Goal: Contribute content: Contribute content

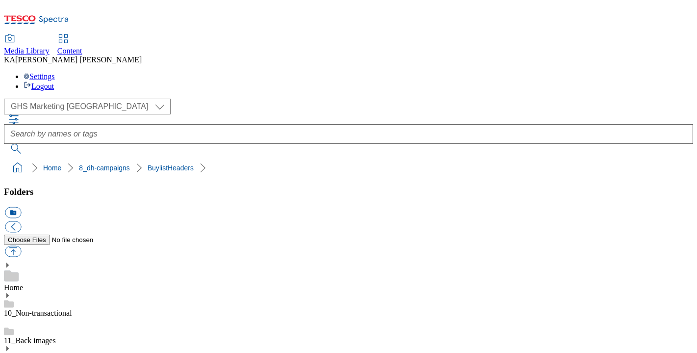
scroll to position [117, 0]
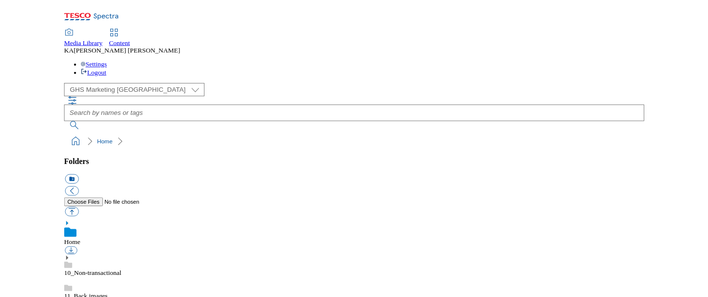
scroll to position [142, 0]
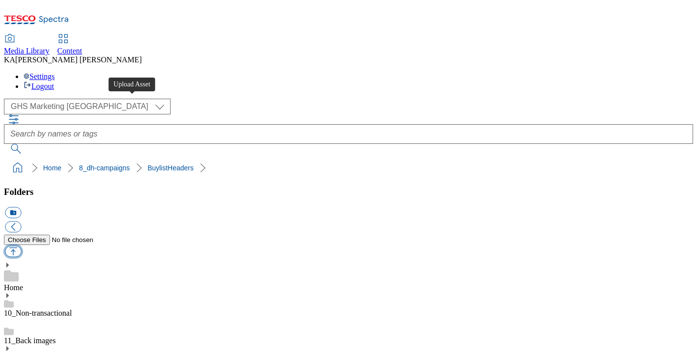
click at [21, 246] on button "button" at bounding box center [13, 251] width 16 height 11
type input "C:\fakepath\1757311004056-Ad541857_John_West_Foods_legobrand_H_1184x333_V3.jpg"
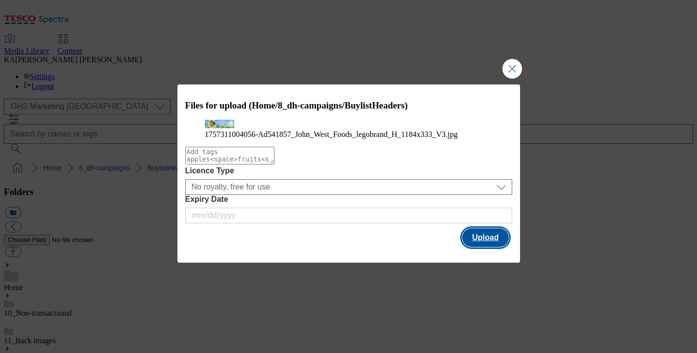
click at [488, 247] on button "Upload" at bounding box center [485, 237] width 46 height 19
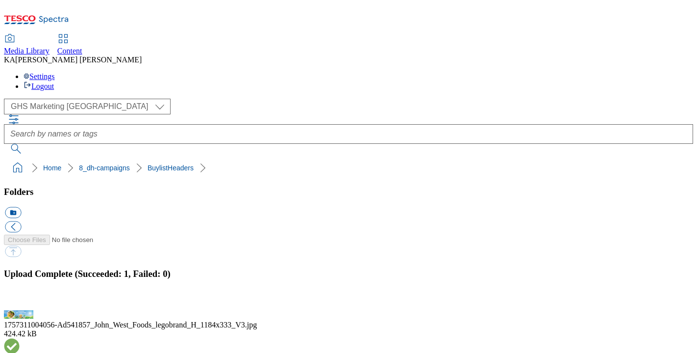
click at [20, 300] on button "button" at bounding box center [12, 304] width 15 height 9
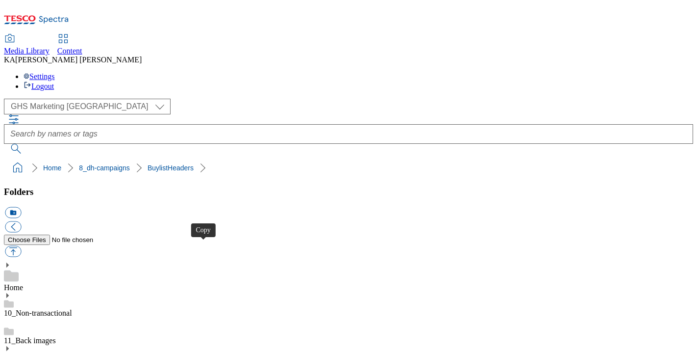
click at [21, 246] on button "button" at bounding box center [13, 251] width 16 height 11
type input "C:\fakepath\1756908153645-542088-PizzaExpress6MBZPREFRESH25-AmericanHotHeader_V…"
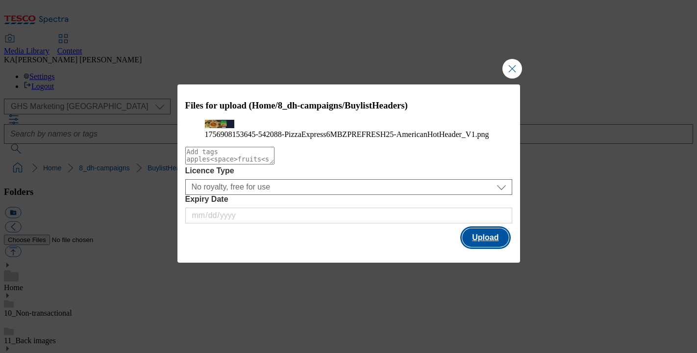
click at [497, 247] on button "Upload" at bounding box center [485, 237] width 46 height 19
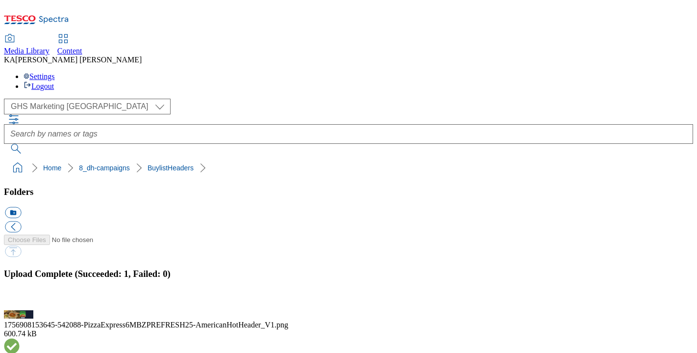
click at [20, 300] on button "button" at bounding box center [12, 304] width 15 height 9
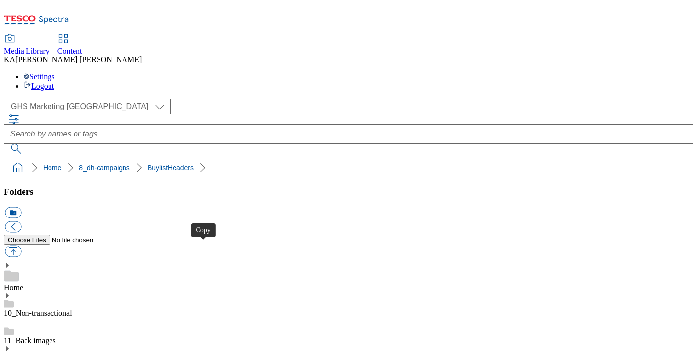
click at [21, 246] on button "button" at bounding box center [13, 251] width 16 height 11
type input "C:\fakepath\1756906284906-542088-PizzaExpress6MBZPREFRESH25-OurClassicsHeader_V…"
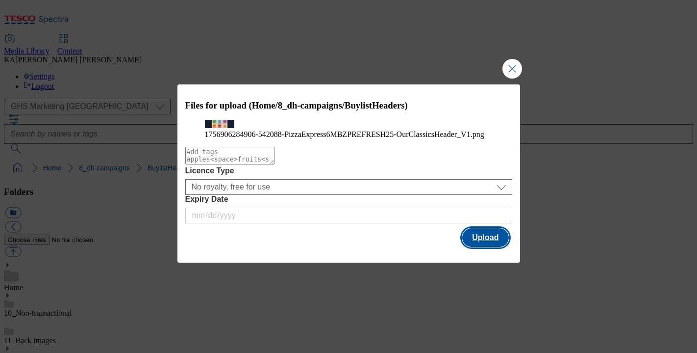
click at [484, 247] on button "Upload" at bounding box center [485, 237] width 46 height 19
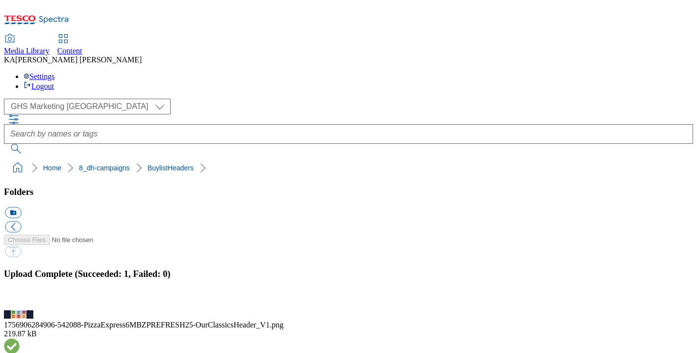
click at [20, 300] on button "button" at bounding box center [12, 304] width 15 height 9
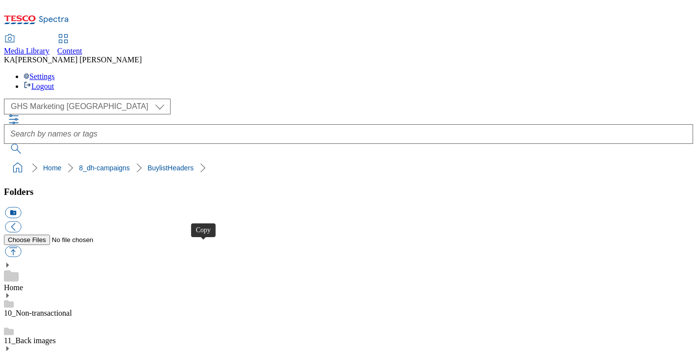
click at [126, 158] on ol "Home 8_dh-campaigns BuylistHeaders" at bounding box center [351, 167] width 683 height 19
click at [21, 246] on button "button" at bounding box center [13, 251] width 16 height 11
type input "C:\fakepath\1756906354279-542088-PizzaExpress6MBZPREFRESH25-ThisIsPizzaHeader_V…"
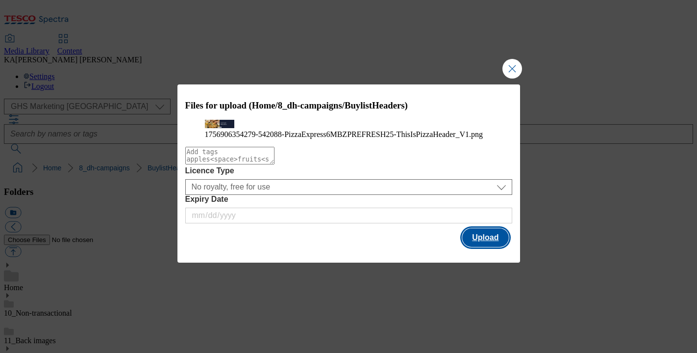
click at [476, 247] on button "Upload" at bounding box center [485, 237] width 46 height 19
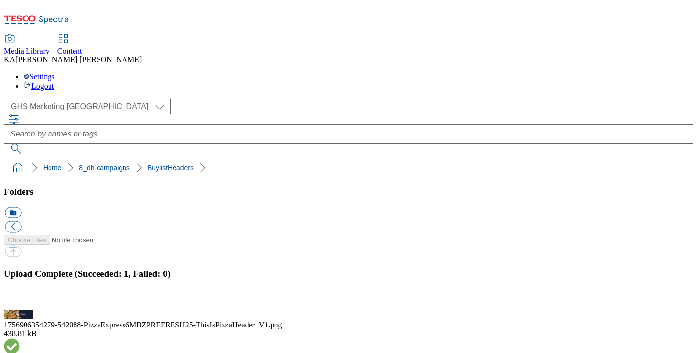
click at [20, 300] on button "button" at bounding box center [12, 304] width 15 height 9
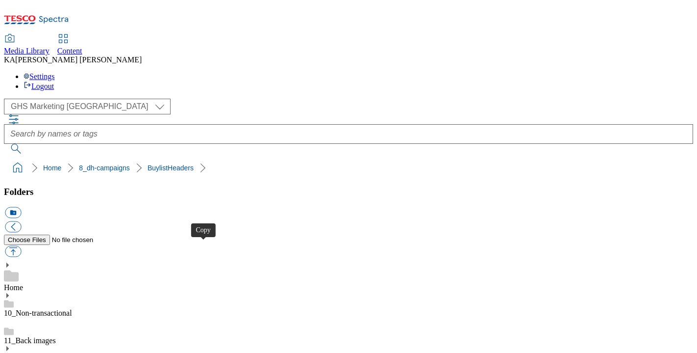
click at [21, 246] on button "button" at bounding box center [13, 251] width 16 height 11
type input "C:\fakepath\1757411136246-ad541847_Casella_Yellow_Tail_Legobrand_H_1184X333_V1.…"
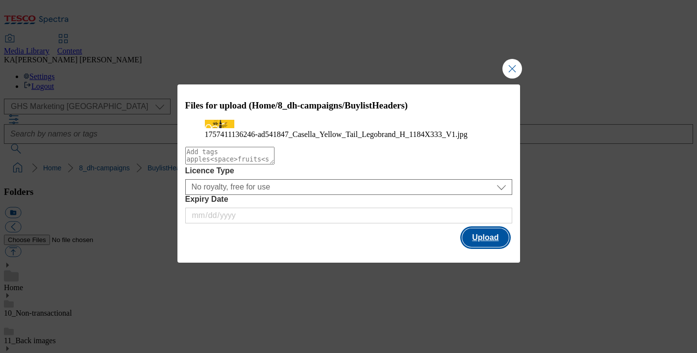
click at [494, 247] on button "Upload" at bounding box center [485, 237] width 46 height 19
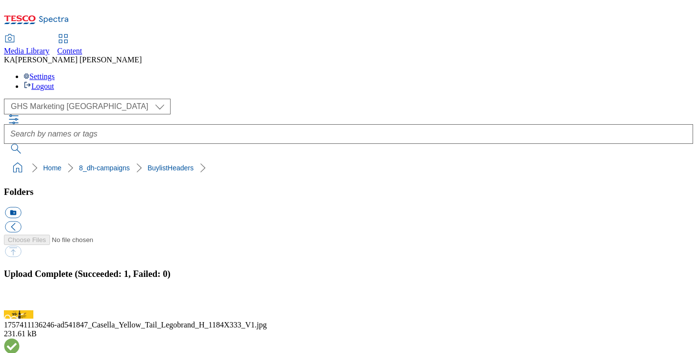
click at [20, 300] on button "button" at bounding box center [12, 304] width 15 height 9
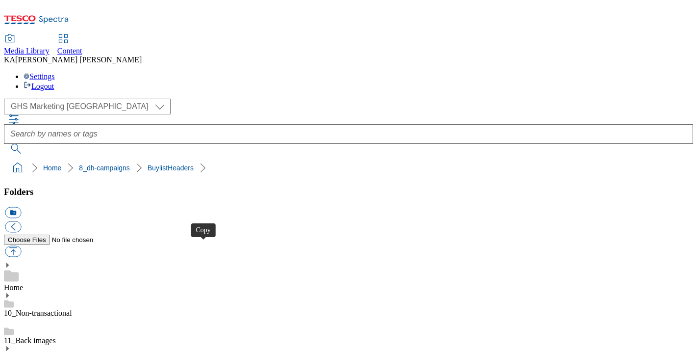
click at [21, 246] on button "button" at bounding box center [13, 251] width 16 height 11
type input "C:\fakepath\1756968853359-ad542124_Yellow_Tail_LegoBrand_H_1184x333_V1.jpg"
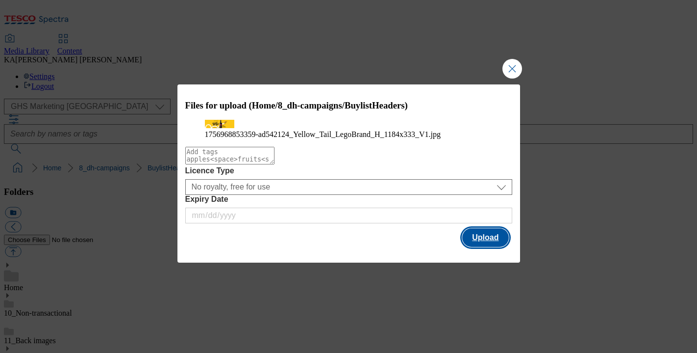
click at [482, 247] on button "Upload" at bounding box center [485, 237] width 46 height 19
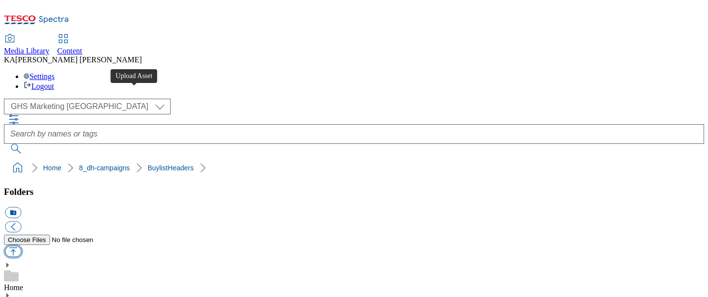
click at [21, 246] on button "button" at bounding box center [13, 251] width 16 height 11
type input "C:\fakepath\1756986870529-ad542126_Yellow_Tail_LegoBrand_H_1184x333_V1.jpg"
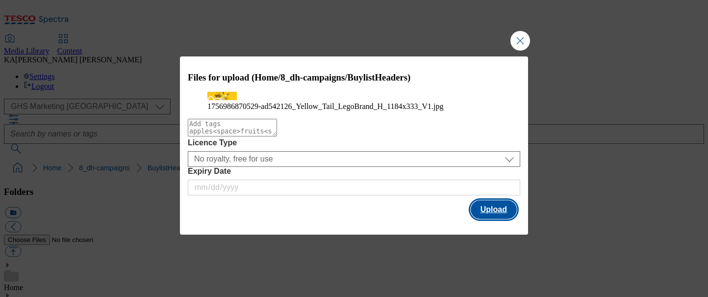
click at [488, 219] on button "Upload" at bounding box center [494, 209] width 46 height 19
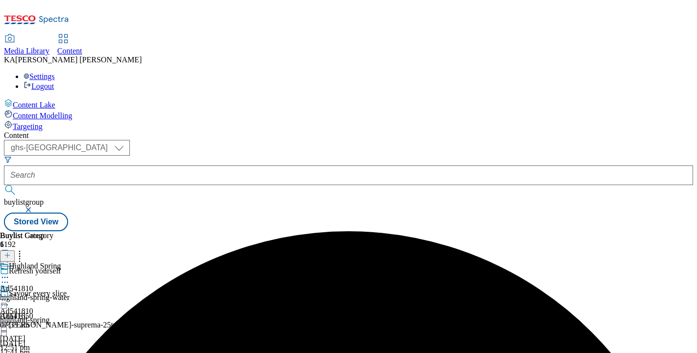
select select "ghs-[GEOGRAPHIC_DATA]"
click at [211, 165] on div at bounding box center [348, 175] width 689 height 20
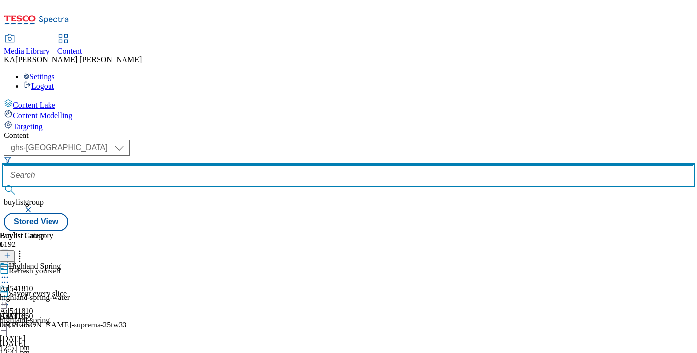
click at [217, 165] on input "text" at bounding box center [348, 175] width 689 height 20
paste input "[PERSON_NAME]-west-food-green-gaint-25tw29"
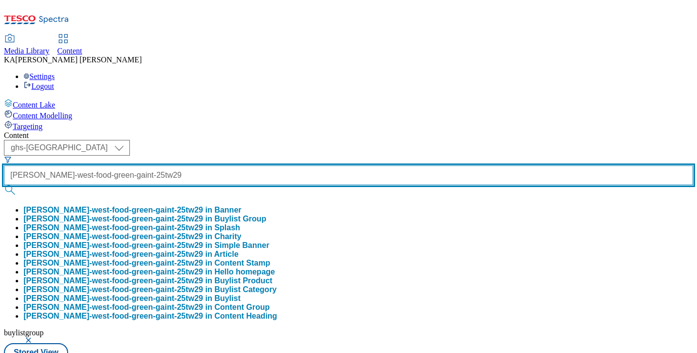
type input "john-west-food-green-gaint-25tw29"
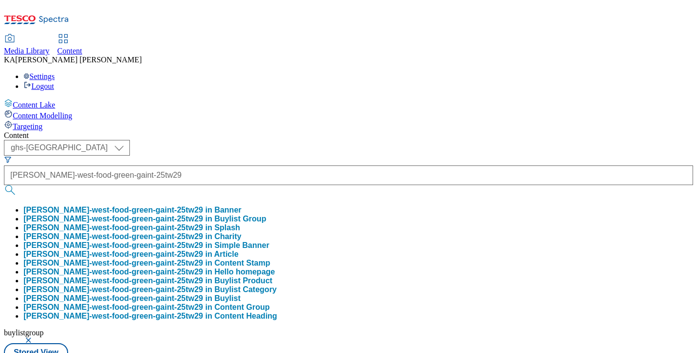
scroll to position [0, 0]
click at [226, 214] on button "john-west-food-green-gaint-25tw29 in Buylist Group" at bounding box center [145, 218] width 243 height 9
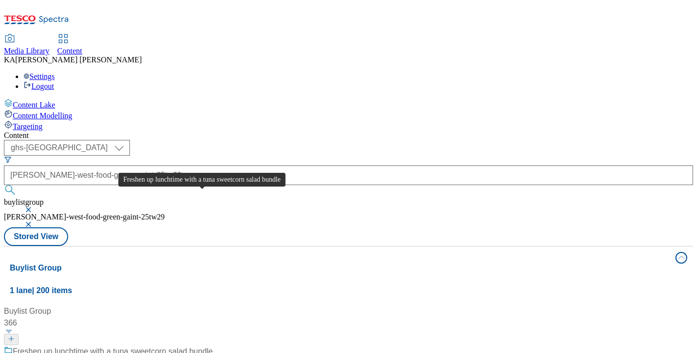
click at [191, 345] on div "Freshen up lunchtime with a tuna sweetcorn salad bundle" at bounding box center [113, 351] width 200 height 12
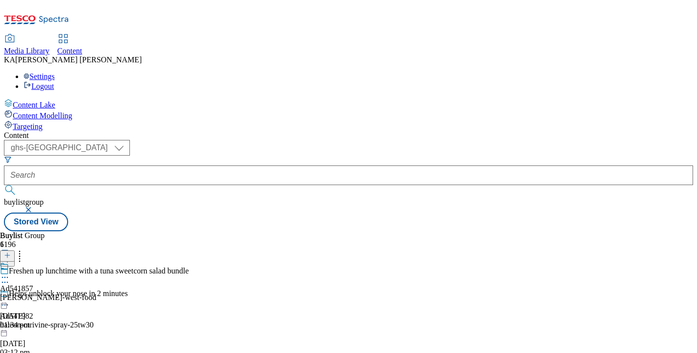
click at [10, 277] on icon at bounding box center [5, 282] width 10 height 10
click at [10, 272] on icon at bounding box center [5, 277] width 10 height 10
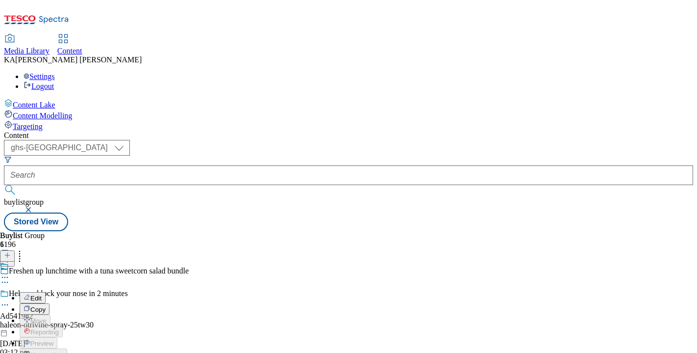
click at [42, 294] on span "Edit" at bounding box center [35, 297] width 11 height 7
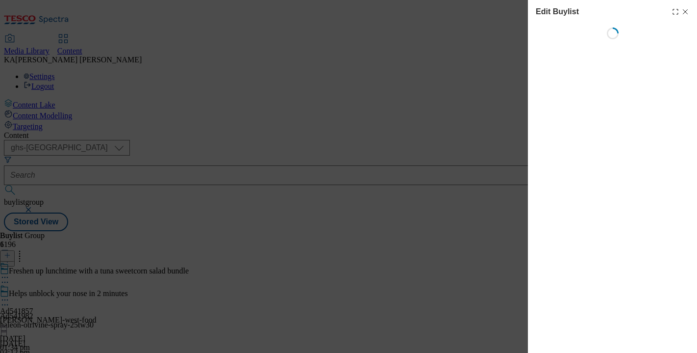
select select "tactical"
select select "supplier funded short term 1-3 weeks"
select select "dunnhumby"
select select "Banner"
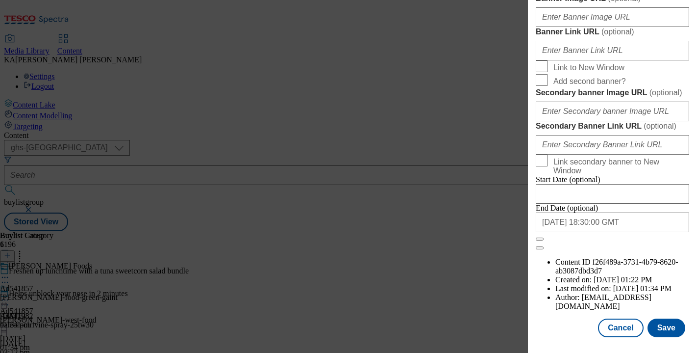
scroll to position [980, 0]
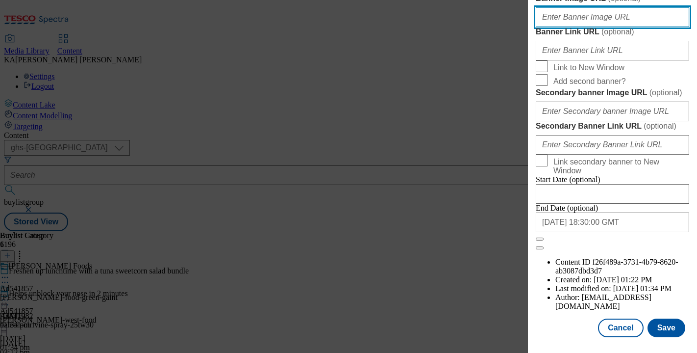
click at [559, 27] on input "Banner Image URL ( optional )" at bounding box center [612, 17] width 153 height 20
paste input "https://digitalcontent.api.tesco.com/v2/media/ghs-mktg/e923f692-100d-4969-9e61-…"
type input "https://digitalcontent.api.tesco.com/v2/media/ghs-mktg/e923f692-100d-4969-9e61-…"
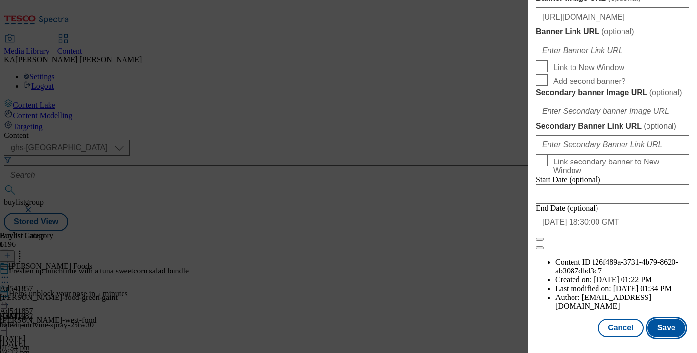
click at [662, 324] on button "Save" at bounding box center [667, 327] width 38 height 19
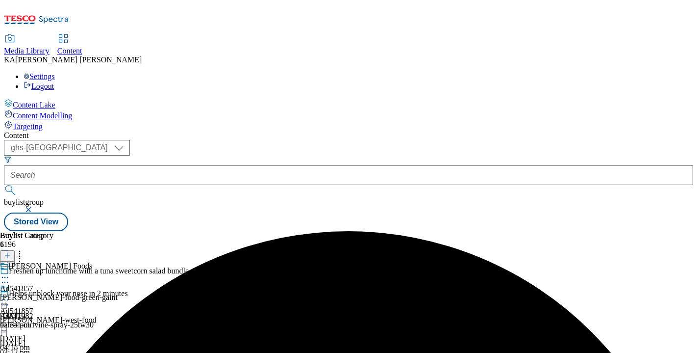
click at [10, 295] on icon at bounding box center [5, 300] width 10 height 10
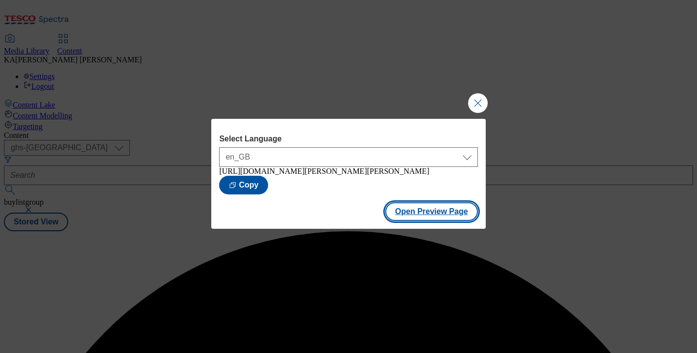
click at [398, 215] on button "Open Preview Page" at bounding box center [431, 211] width 93 height 19
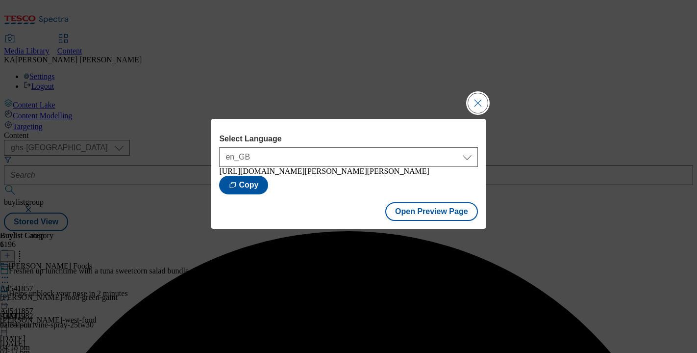
click at [475, 97] on button "Close Modal" at bounding box center [478, 103] width 20 height 20
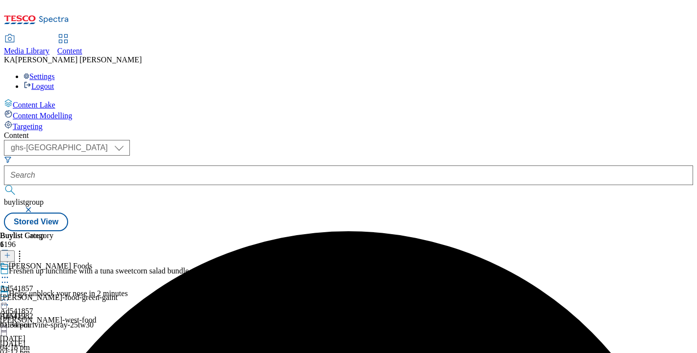
click at [10, 295] on icon at bounding box center [5, 300] width 10 height 10
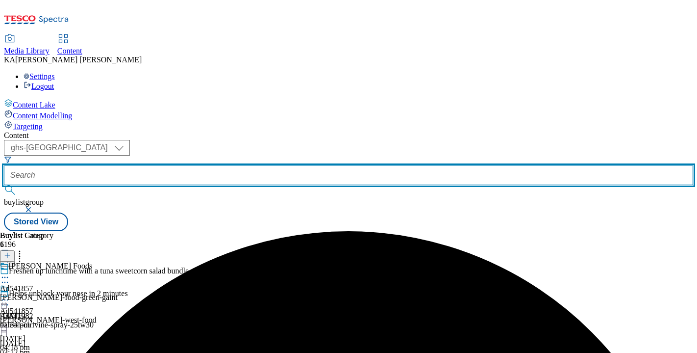
click at [220, 165] on input "text" at bounding box center [348, 175] width 689 height 20
paste input "pizzaexpresspizzaexpress-bzp-6"
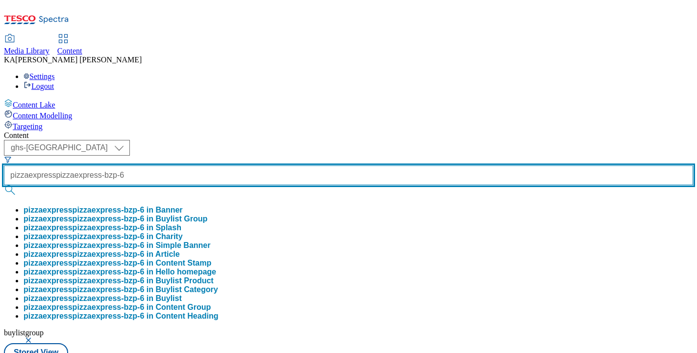
scroll to position [0, 26]
type input "pizzaexpresspizzaexpress-bzp-6"
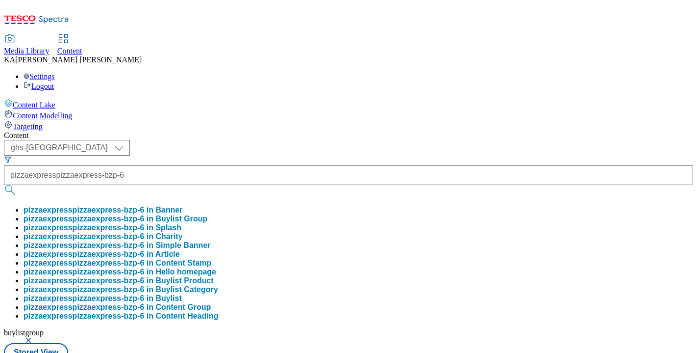
click at [207, 214] on button "pizzaexpresspizzaexpress-bzp-6 in Buylist Group" at bounding box center [116, 218] width 184 height 9
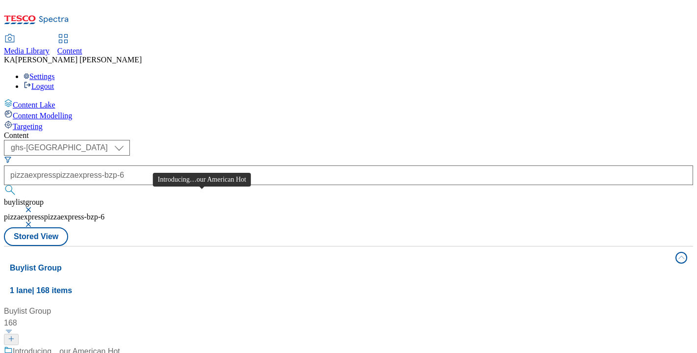
click at [120, 345] on div "Introducing…our American Hot" at bounding box center [66, 351] width 107 height 12
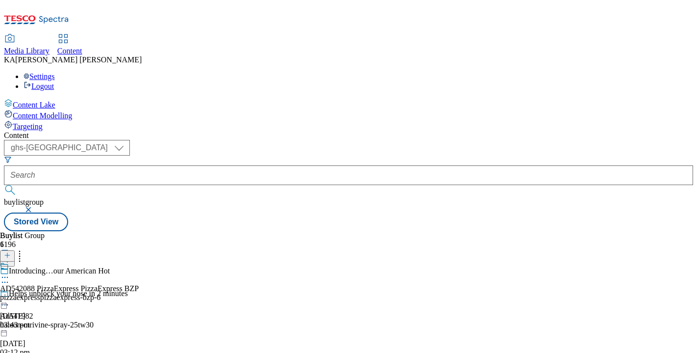
click at [10, 272] on icon at bounding box center [5, 277] width 10 height 10
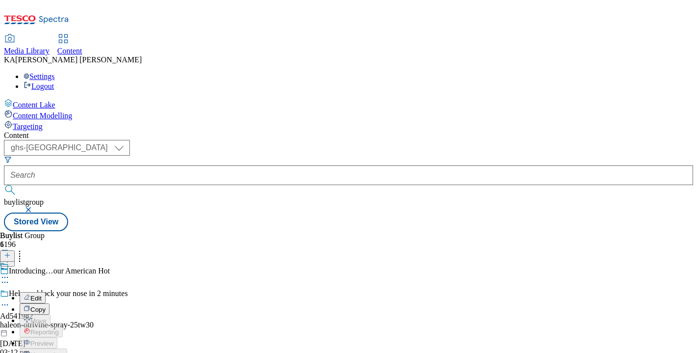
click at [42, 294] on span "Edit" at bounding box center [35, 297] width 11 height 7
select select "tactical"
select select "dunnhumby"
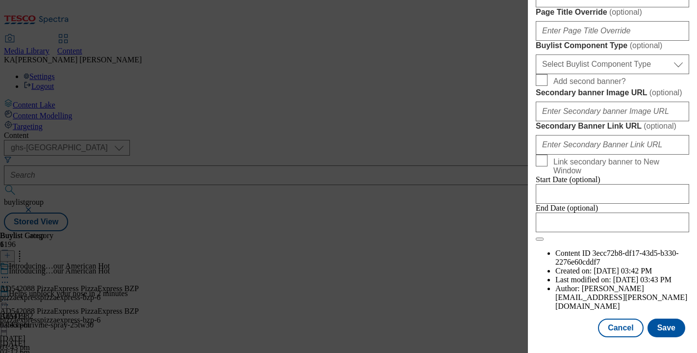
scroll to position [867, 0]
click at [548, 74] on select "Select Buylist Component Type Banner Competition Header Meal" at bounding box center [612, 64] width 153 height 20
select select "Banner"
click at [536, 74] on select "Select Buylist Component Type Banner Competition Header Meal" at bounding box center [612, 64] width 153 height 20
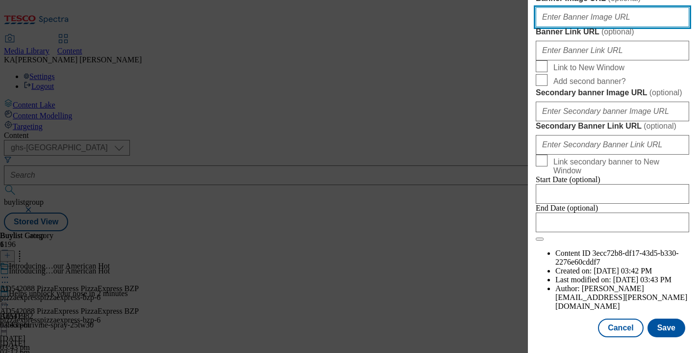
click at [564, 27] on input "Banner Image URL ( optional )" at bounding box center [612, 17] width 153 height 20
paste input "https://digitalcontent.api.tesco.com/v2/media/ghs-mktg/357d2210-0717-423f-93ac-…"
type input "https://digitalcontent.api.tesco.com/v2/media/ghs-mktg/357d2210-0717-423f-93ac-…"
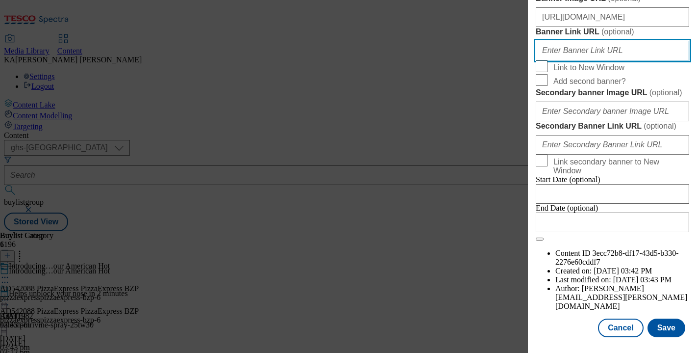
click at [568, 60] on input "Banner Link URL ( optional )" at bounding box center [612, 51] width 153 height 20
paste input "https://www.tesco.com/groceries/en-GB/zone/pizzaexpress-bzp-zone?icid=DHPizzaEx…"
type input "https://www.tesco.com/groceries/en-GB/zone/pizzaexpress-bzp-zone?icid=DHPizzaEx…"
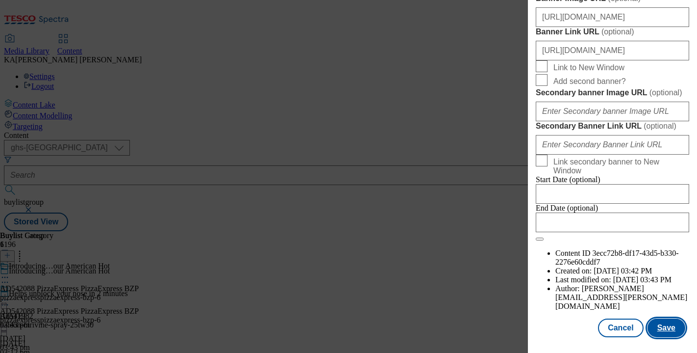
click at [661, 327] on button "Save" at bounding box center [667, 327] width 38 height 19
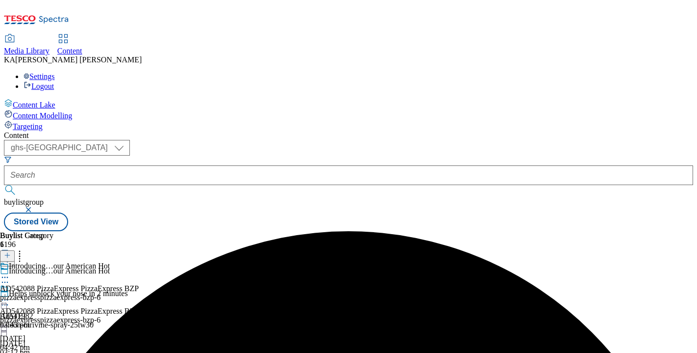
click at [10, 295] on icon at bounding box center [5, 300] width 10 height 10
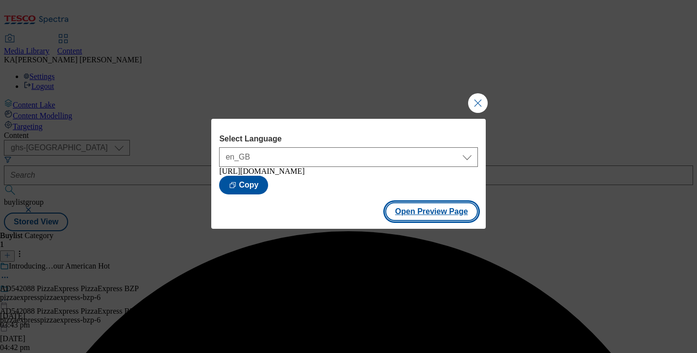
click at [402, 216] on button "Open Preview Page" at bounding box center [431, 211] width 93 height 19
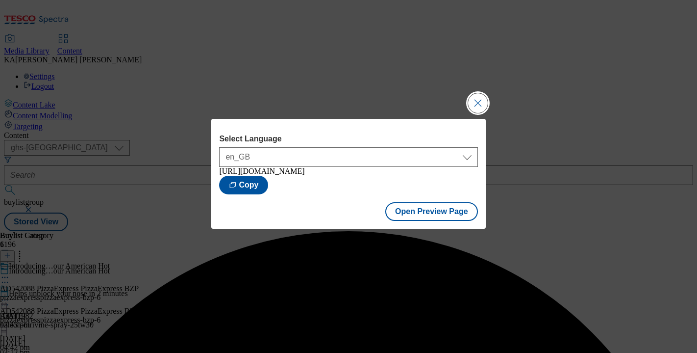
click at [477, 93] on button "Close Modal" at bounding box center [478, 103] width 20 height 20
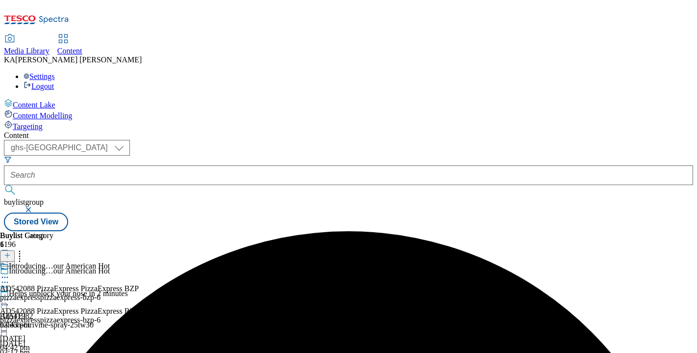
click at [10, 295] on icon at bounding box center [5, 300] width 10 height 10
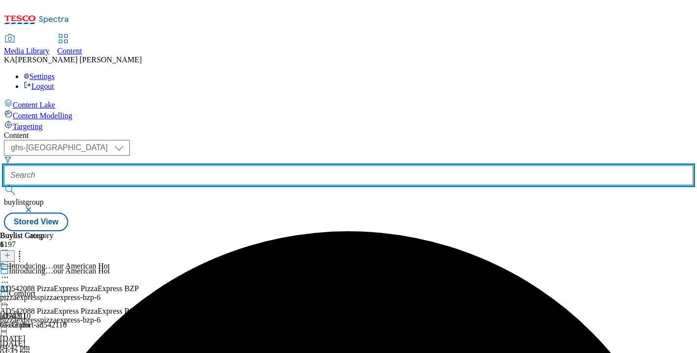
click at [212, 165] on input "text" at bounding box center [348, 175] width 689 height 20
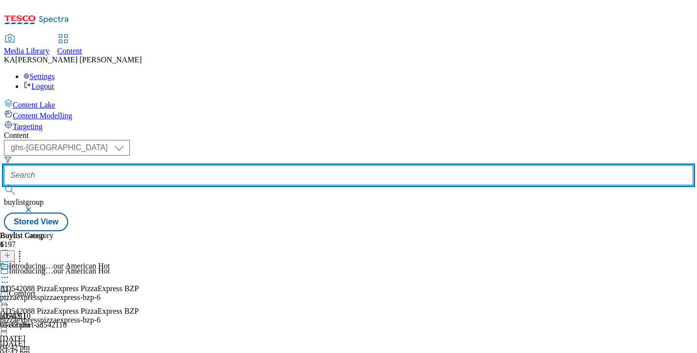
paste input "pizzaexpresspizzaexpress-bzp-5"
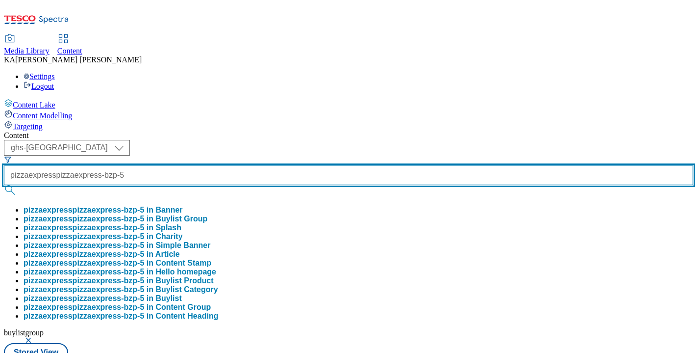
type input "pizzaexpresspizzaexpress-bzp-5"
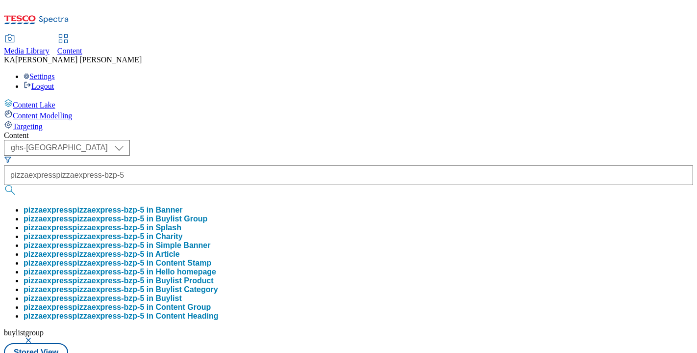
scroll to position [0, 0]
click at [207, 214] on button "pizzaexpresspizzaexpress-bzp-5 in Buylist Group" at bounding box center [116, 218] width 184 height 9
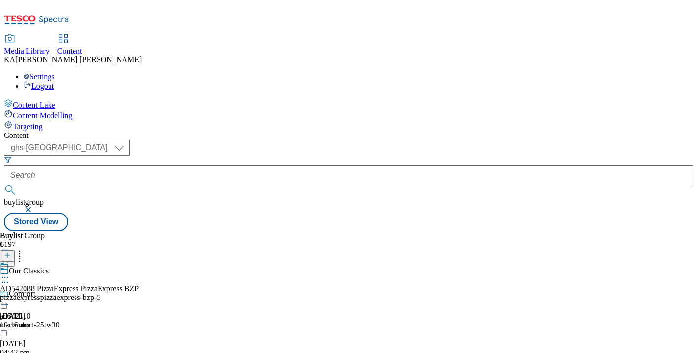
click at [10, 272] on icon at bounding box center [5, 277] width 10 height 10
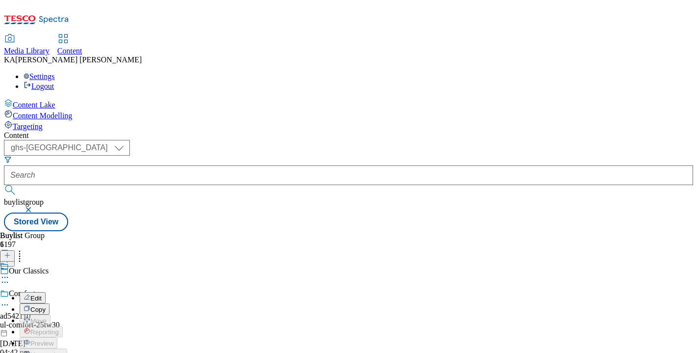
click at [42, 294] on span "Edit" at bounding box center [35, 297] width 11 height 7
select select "tactical"
select select "dunnhumby"
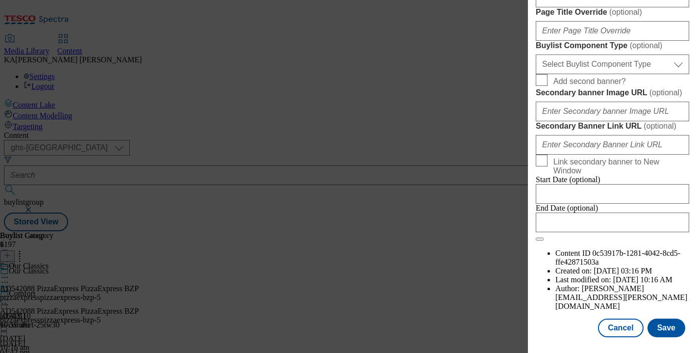
scroll to position [840, 0]
click at [552, 74] on select "Select Buylist Component Type Banner Competition Header Meal" at bounding box center [612, 64] width 153 height 20
select select "Banner"
click at [536, 74] on select "Select Buylist Component Type Banner Competition Header Meal" at bounding box center [612, 64] width 153 height 20
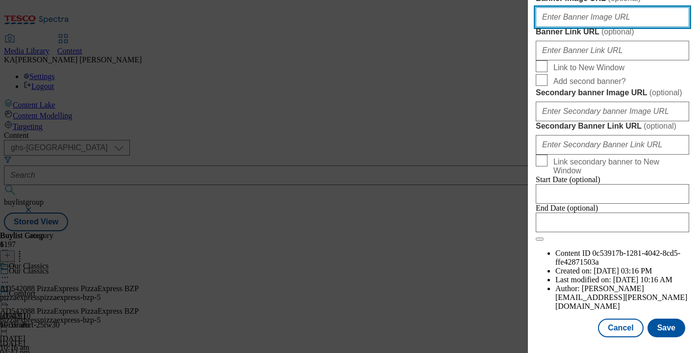
click at [562, 27] on input "Banner Image URL ( optional )" at bounding box center [612, 17] width 153 height 20
paste input "https://digitalcontent.api.tesco.com/v2/media/ghs-mktg/be272a7e-dece-4ec1-b86a-…"
type input "https://digitalcontent.api.tesco.com/v2/media/ghs-mktg/be272a7e-dece-4ec1-b86a-…"
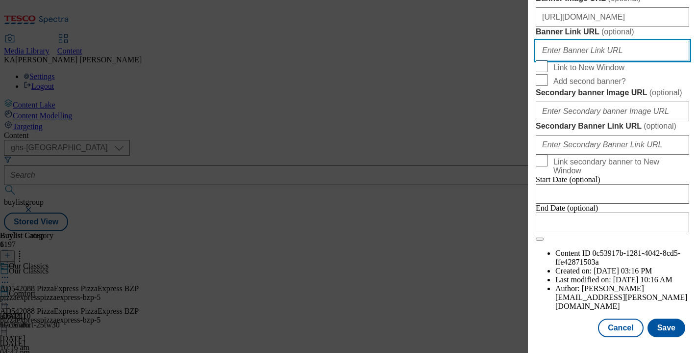
click at [553, 60] on input "Banner Link URL ( optional )" at bounding box center [612, 51] width 153 height 20
paste input "https://www.tesco.com/groceries/en-GB/zone/pizzaexpress-bzp-zone?icid=DHPizzaEx…"
type input "https://www.tesco.com/groceries/en-GB/zone/pizzaexpress-bzp-zone?icid=DHPizzaEx…"
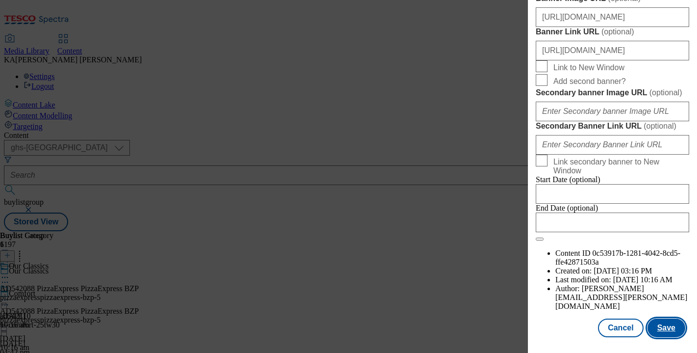
scroll to position [0, 0]
click at [669, 328] on button "Save" at bounding box center [667, 327] width 38 height 19
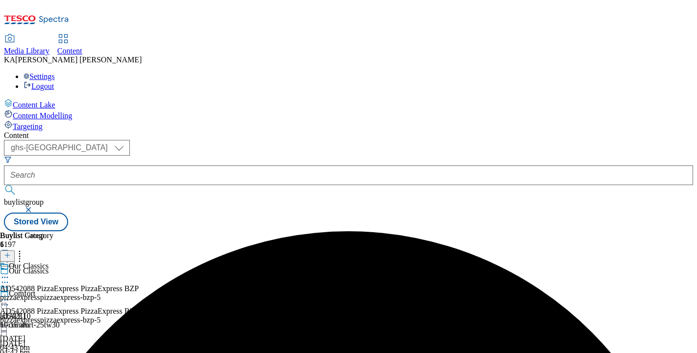
click at [10, 295] on icon at bounding box center [5, 300] width 10 height 10
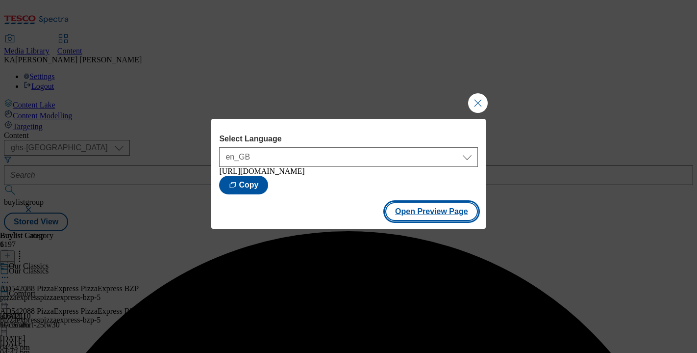
click at [403, 221] on button "Open Preview Page" at bounding box center [431, 211] width 93 height 19
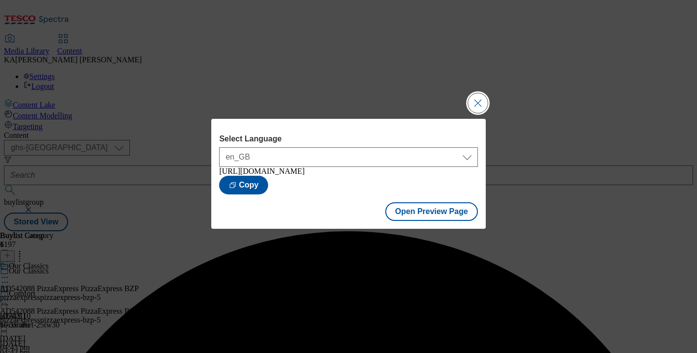
click at [476, 96] on button "Close Modal" at bounding box center [478, 103] width 20 height 20
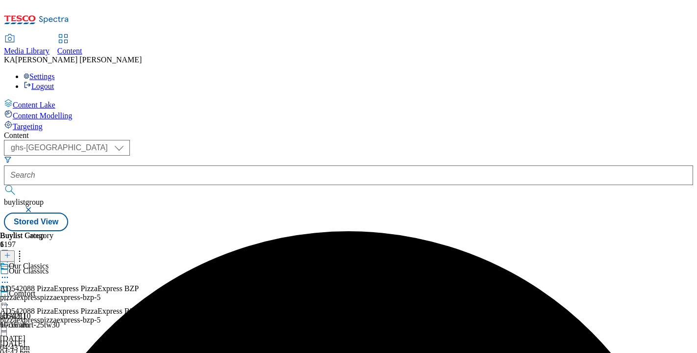
click at [10, 295] on icon at bounding box center [5, 300] width 10 height 10
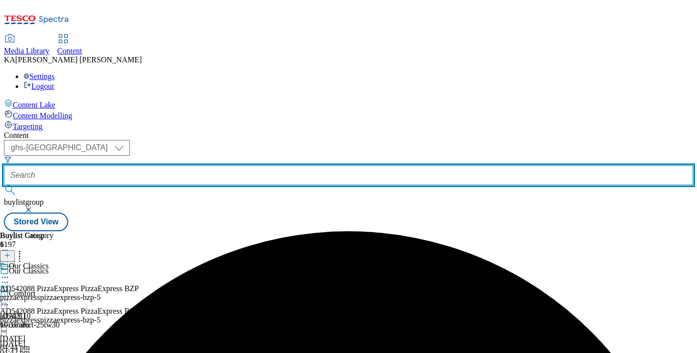
click at [218, 165] on input "text" at bounding box center [348, 175] width 689 height 20
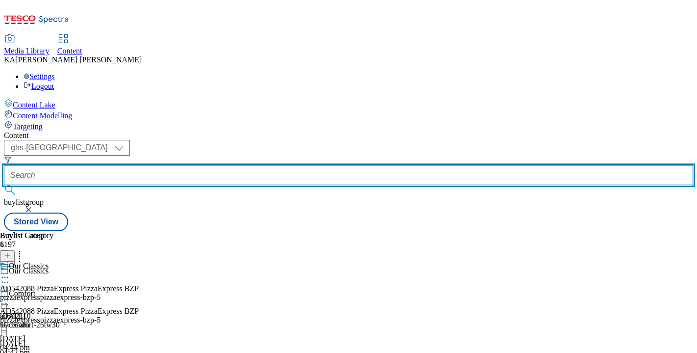
paste input "pizzaexpresspizzaexpress-bzp-1"
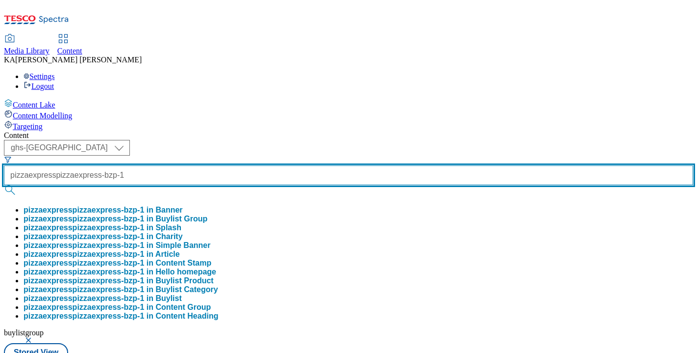
type input "pizzaexpresspizzaexpress-bzp-1"
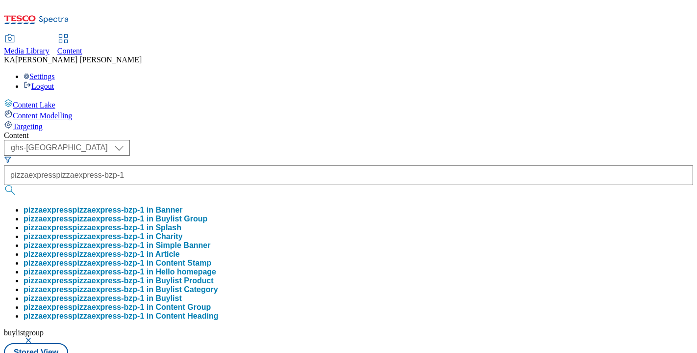
scroll to position [0, 0]
click at [207, 214] on button "pizzaexpresspizzaexpress-bzp-1 in Buylist Group" at bounding box center [116, 218] width 184 height 9
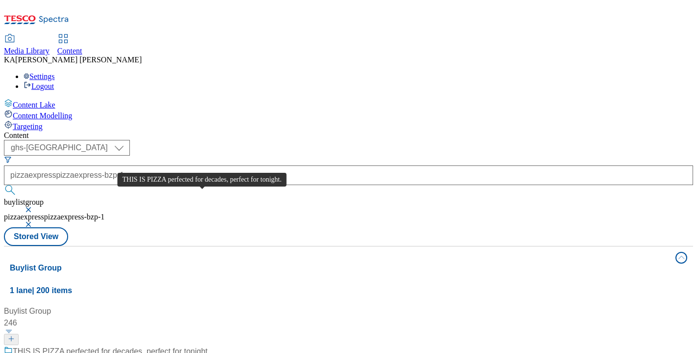
click at [195, 345] on div "THIS IS PIZZA perfected for decades, perfect for tonight." at bounding box center [111, 351] width 197 height 12
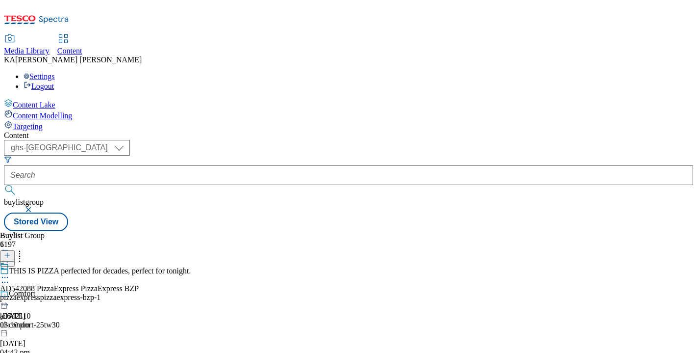
click at [10, 272] on icon at bounding box center [5, 277] width 10 height 10
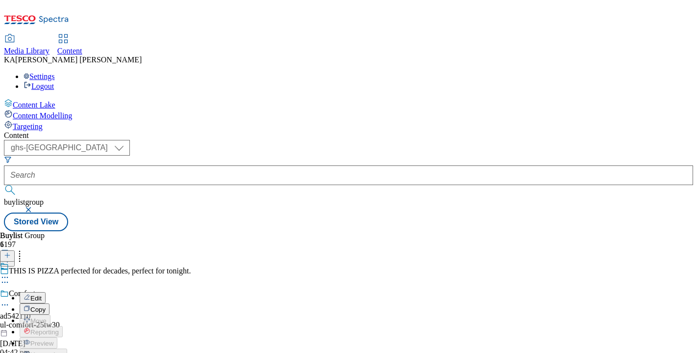
click at [42, 294] on span "Edit" at bounding box center [35, 297] width 11 height 7
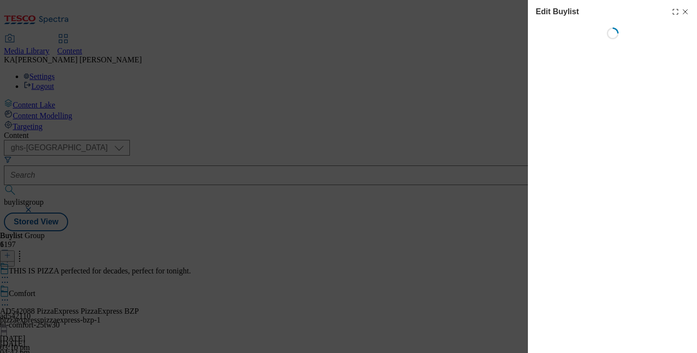
select select "tactical"
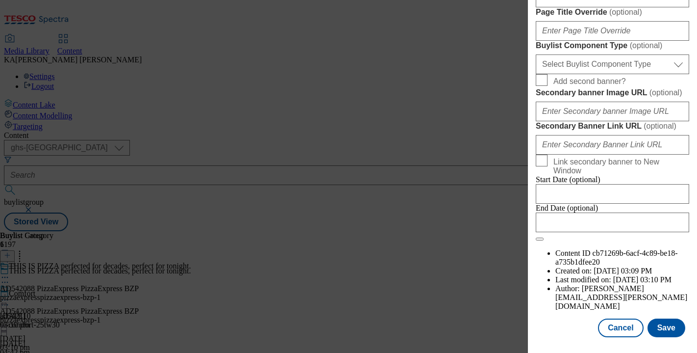
scroll to position [792, 0]
click at [554, 74] on select "Select Buylist Component Type Banner Competition Header Meal" at bounding box center [612, 64] width 153 height 20
select select "Banner"
click at [536, 74] on select "Select Buylist Component Type Banner Competition Header Meal" at bounding box center [612, 64] width 153 height 20
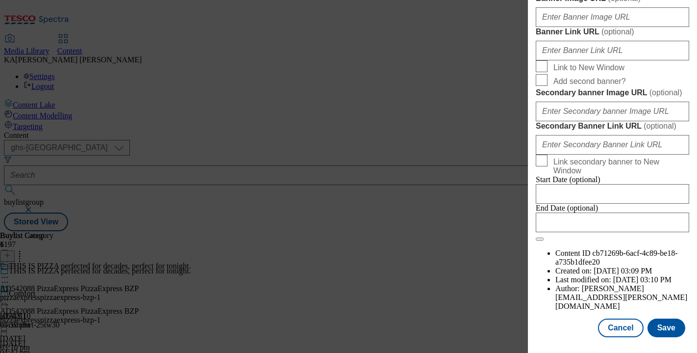
scroll to position [1016, 0]
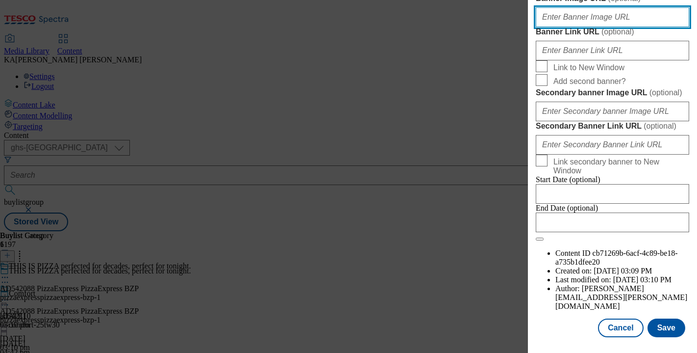
click at [552, 27] on input "Banner Image URL ( optional )" at bounding box center [612, 17] width 153 height 20
paste input "https://digitalcontent.api.tesco.com/v2/media/ghs-mktg/b109748e-02d8-413f-929a-…"
type input "https://digitalcontent.api.tesco.com/v2/media/ghs-mktg/b109748e-02d8-413f-929a-…"
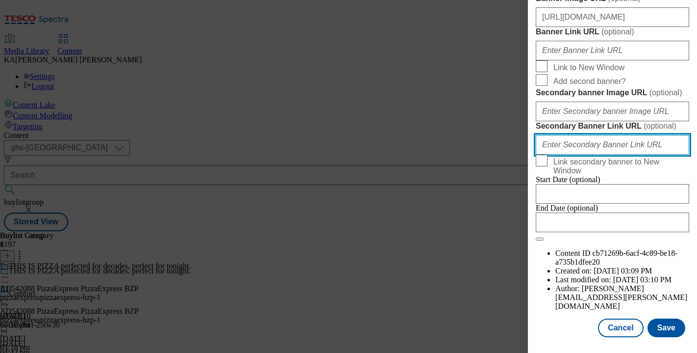
click at [579, 154] on input "Secondary Banner Link URL ( optional )" at bounding box center [612, 145] width 153 height 20
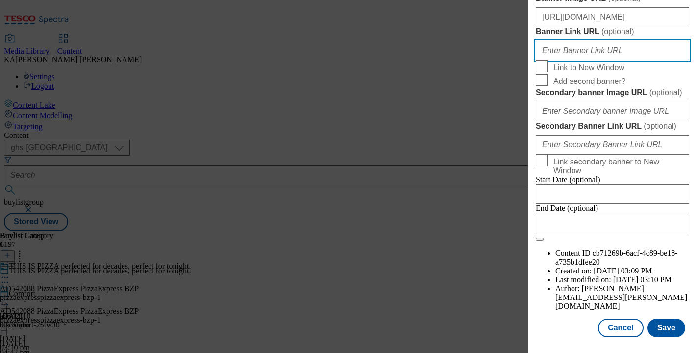
click at [547, 60] on input "Banner Link URL ( optional )" at bounding box center [612, 51] width 153 height 20
paste input "https://www.tesco.com/groceries/en-GB/zone/pizzaexpress-bzp-zone?icid=DHPizzaEx…"
type input "https://www.tesco.com/groceries/en-GB/zone/pizzaexpress-bzp-zone?icid=DHPizzaEx…"
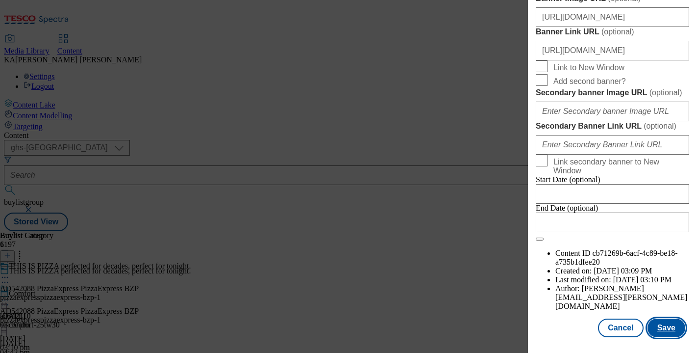
click at [669, 327] on button "Save" at bounding box center [667, 327] width 38 height 19
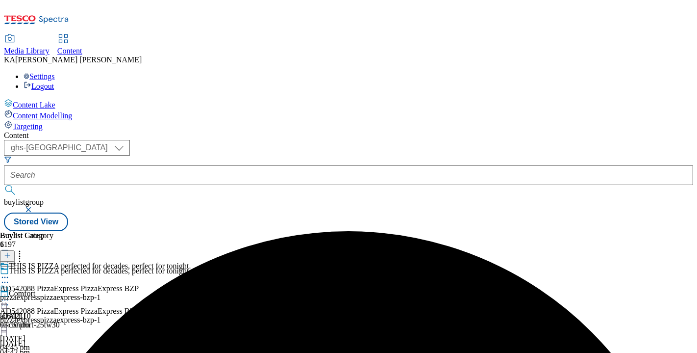
click at [10, 295] on icon at bounding box center [5, 300] width 10 height 10
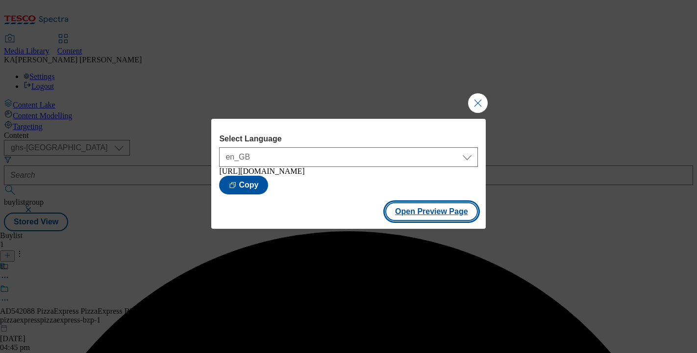
click at [400, 211] on button "Open Preview Page" at bounding box center [431, 211] width 93 height 19
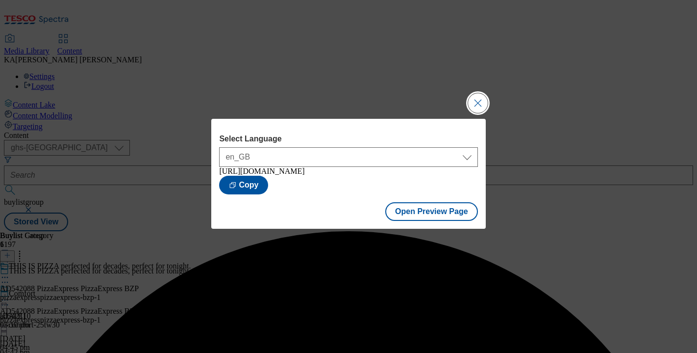
click at [471, 99] on button "Close Modal" at bounding box center [478, 103] width 20 height 20
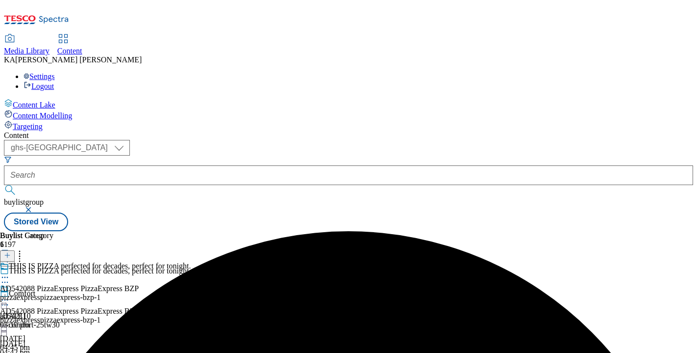
click at [3, 299] on circle at bounding box center [2, 299] width 1 height 1
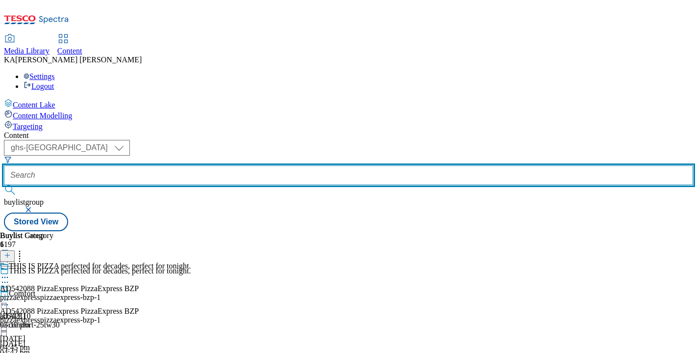
click at [228, 165] on input "text" at bounding box center [348, 175] width 689 height 20
paste input "casella-family-yellow-tail-25tw29"
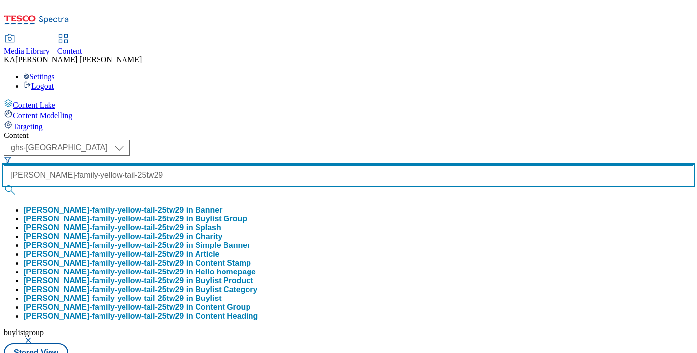
type input "casella-family-yellow-tail-25tw29"
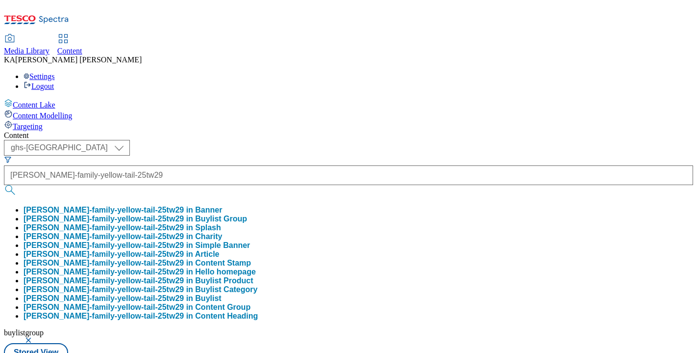
scroll to position [0, 0]
click at [224, 214] on button "casella-family-yellow-tail-25tw29 in Buylist Group" at bounding box center [136, 218] width 224 height 9
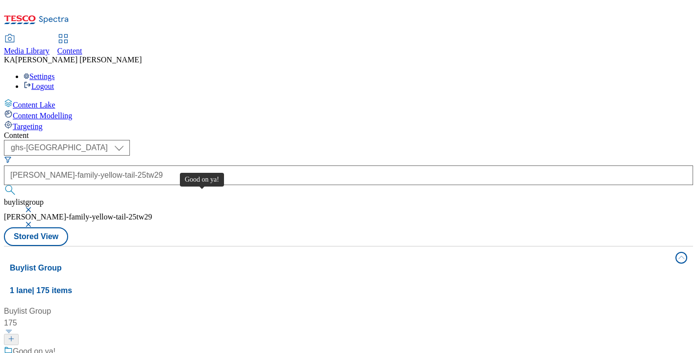
click at [55, 345] on div "Good on ya!" at bounding box center [34, 351] width 43 height 12
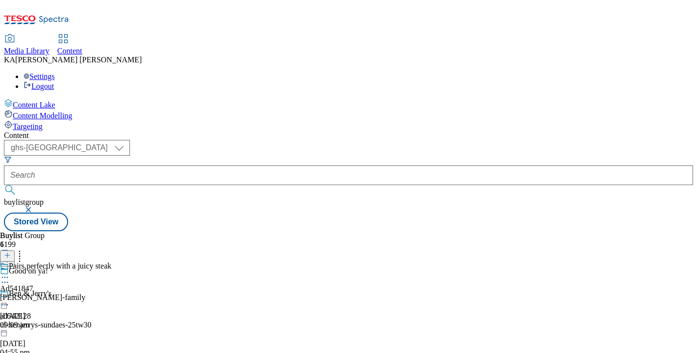
click at [10, 272] on icon at bounding box center [5, 277] width 10 height 10
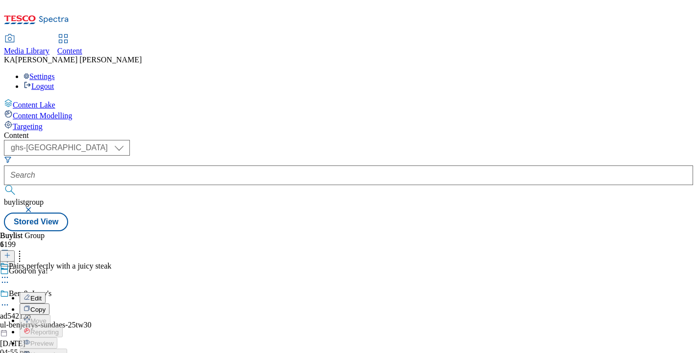
click at [42, 294] on span "Edit" at bounding box center [35, 297] width 11 height 7
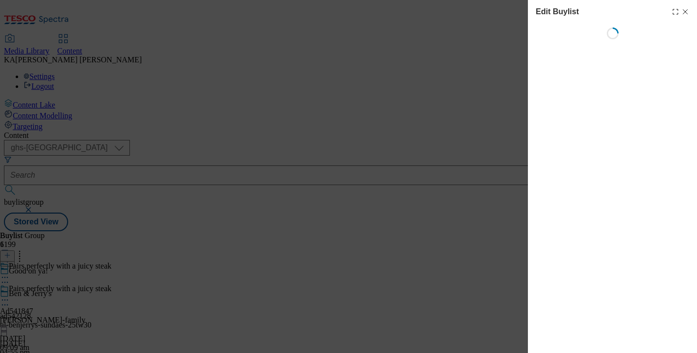
select select "tactical"
select select "supplier funded short term 1-3 weeks"
select select "dunnhumby"
select select "Banner"
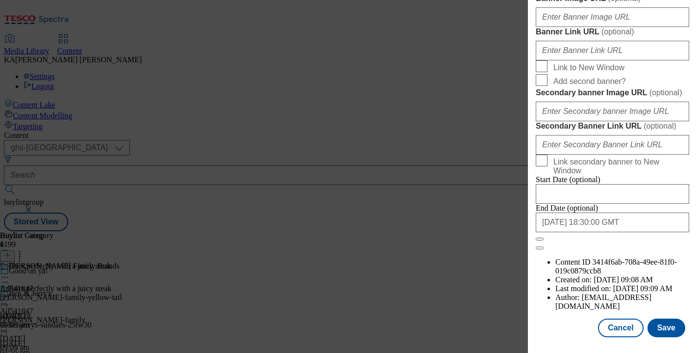
scroll to position [892, 0]
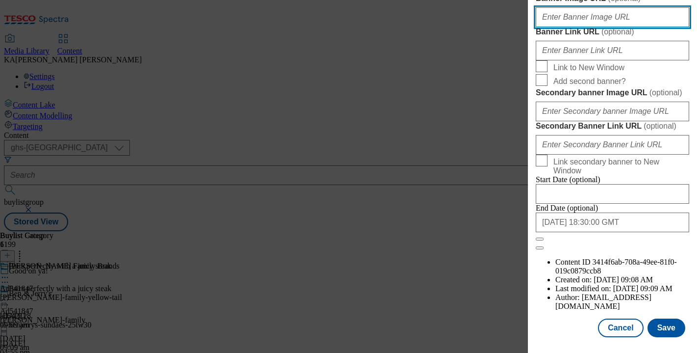
click at [563, 27] on input "Banner Image URL ( optional )" at bounding box center [612, 17] width 153 height 20
paste input "https://digitalcontent.api.tesco.com/v2/media/ghs-mktg/59833689-e09b-45e7-ad92-…"
type input "https://digitalcontent.api.tesco.com/v2/media/ghs-mktg/59833689-e09b-45e7-ad92-…"
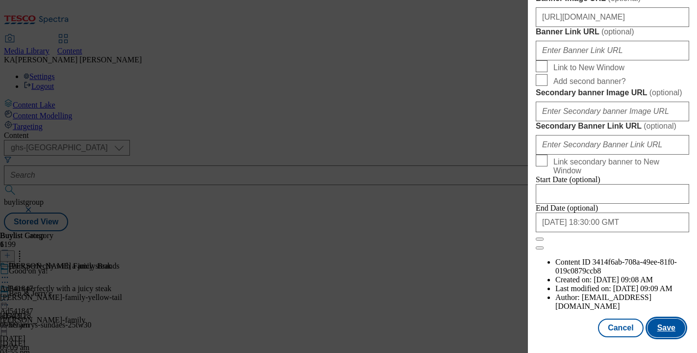
click at [659, 321] on button "Save" at bounding box center [667, 327] width 38 height 19
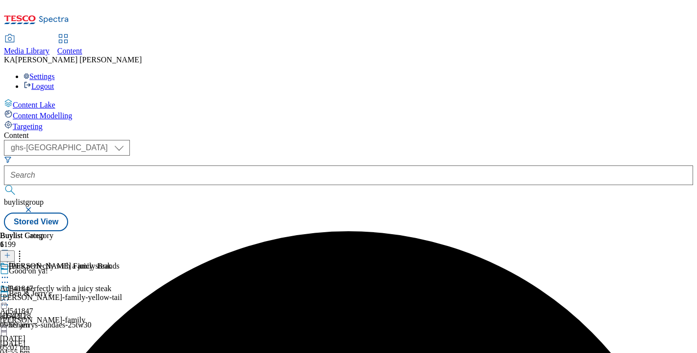
click at [10, 295] on icon at bounding box center [5, 300] width 10 height 10
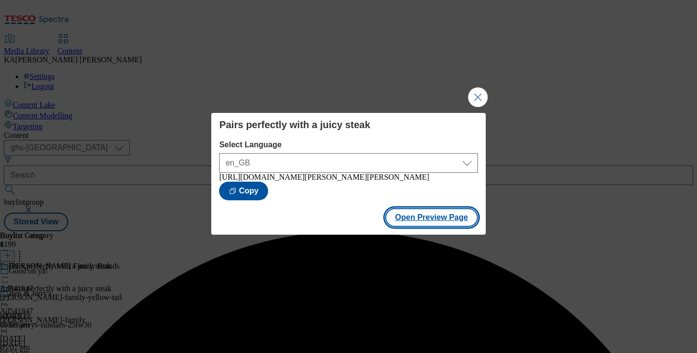
click at [399, 227] on button "Open Preview Page" at bounding box center [431, 217] width 93 height 19
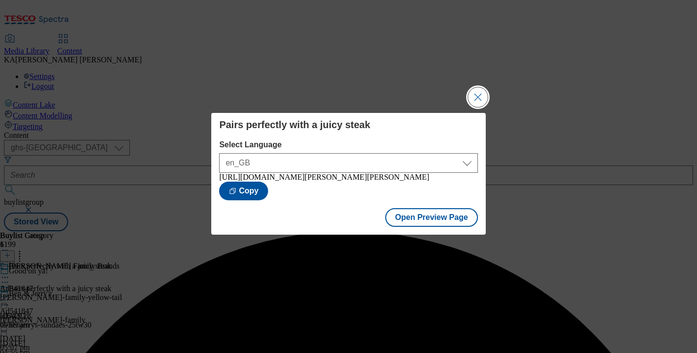
click at [476, 94] on button "Close Modal" at bounding box center [478, 97] width 20 height 20
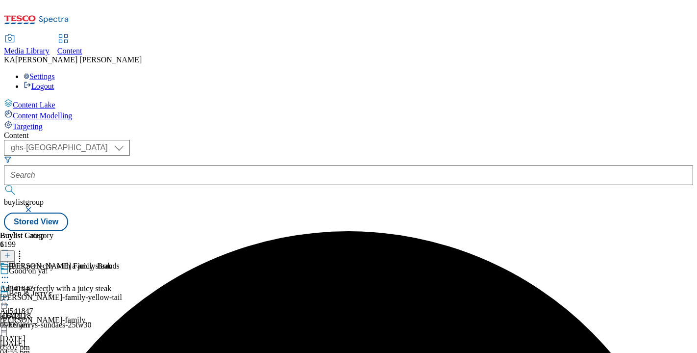
click at [10, 295] on icon at bounding box center [5, 300] width 10 height 10
click at [211, 165] on div at bounding box center [348, 175] width 689 height 20
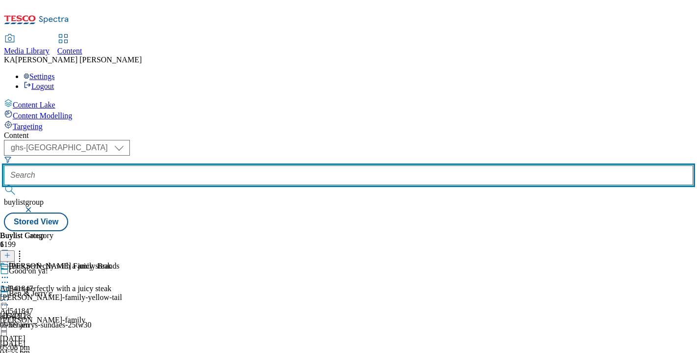
click at [219, 165] on input "text" at bounding box center [348, 175] width 689 height 20
paste input "casella-yellow-tail-25tw29"
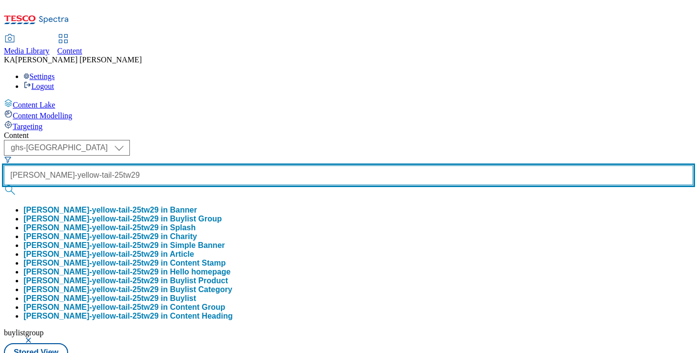
type input "casella-yellow-tail-25tw29"
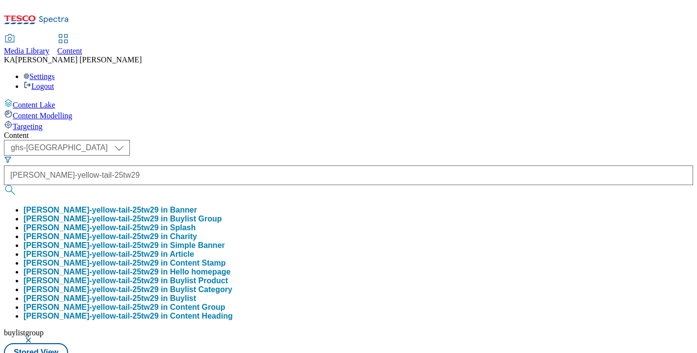
scroll to position [0, 0]
click at [222, 214] on button "casella-yellow-tail-25tw29 in Buylist Group" at bounding box center [123, 218] width 199 height 9
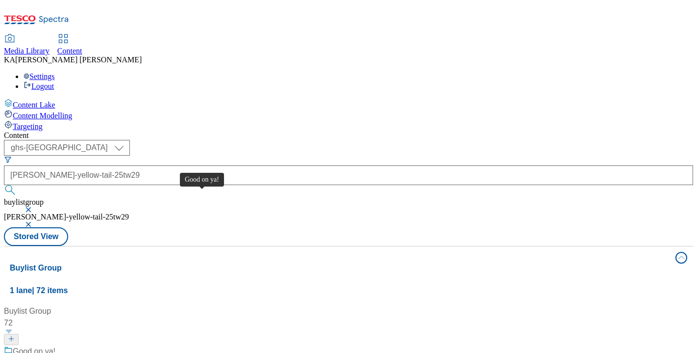
click at [55, 345] on div "Good on ya!" at bounding box center [34, 351] width 43 height 12
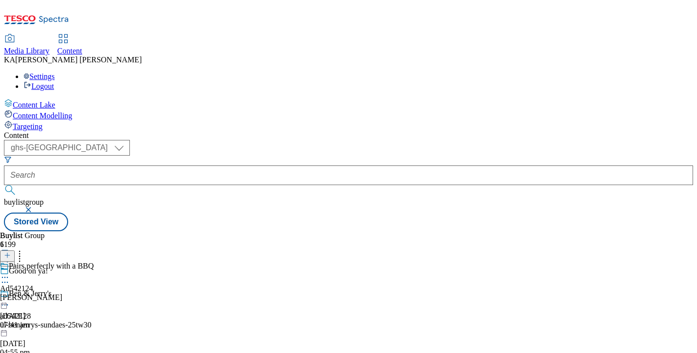
click at [10, 272] on icon at bounding box center [5, 277] width 10 height 10
click at [46, 292] on button "Edit" at bounding box center [33, 297] width 26 height 11
select select "tactical"
select select "supplier funded short term 1-3 weeks"
select select "dunnhumby"
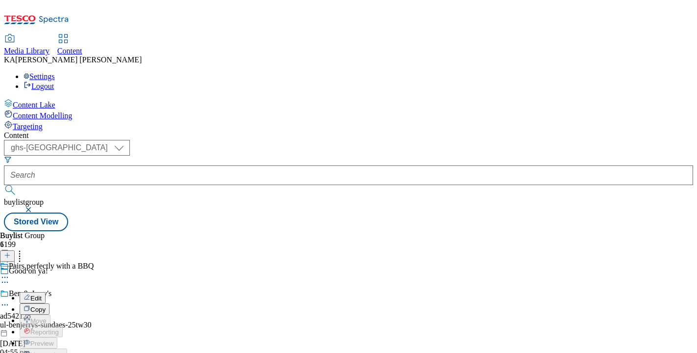
select select "Banner"
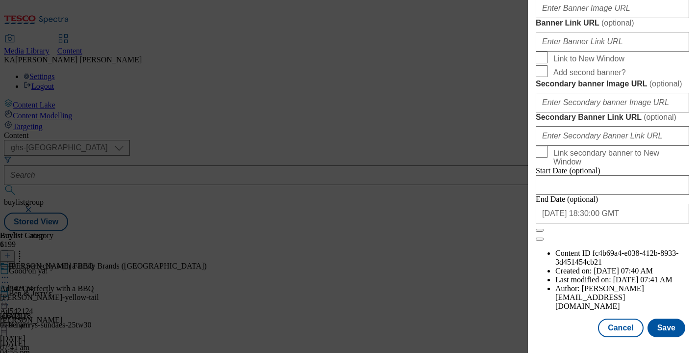
scroll to position [990, 0]
click at [561, 18] on input "Banner Image URL ( optional )" at bounding box center [612, 9] width 153 height 20
paste input "https://digitalcontent.api.tesco.com/v2/media/ghs-mktg/55c8cdfd-8b7b-4eec-a56b-…"
type input "https://digitalcontent.api.tesco.com/v2/media/ghs-mktg/55c8cdfd-8b7b-4eec-a56b-…"
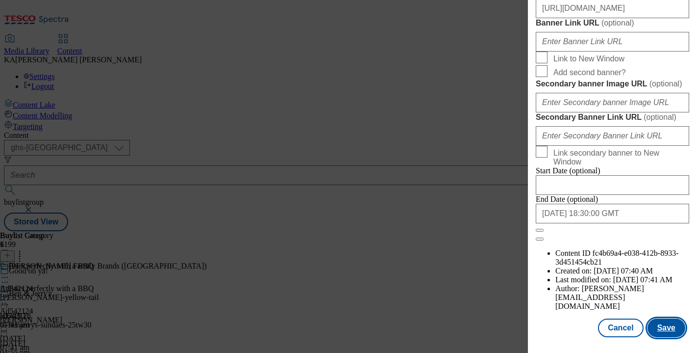
click at [664, 326] on button "Save" at bounding box center [667, 327] width 38 height 19
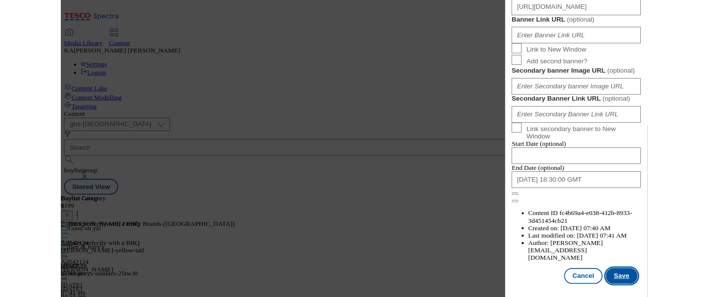
scroll to position [0, 0]
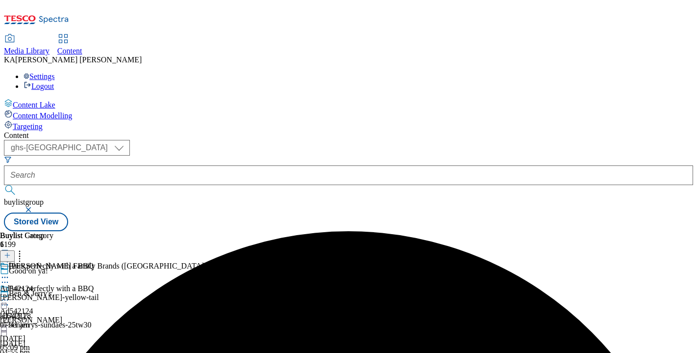
click at [10, 295] on icon at bounding box center [5, 300] width 10 height 10
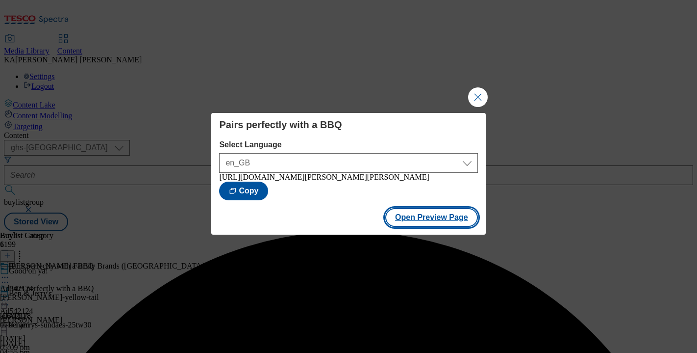
click at [408, 224] on button "Open Preview Page" at bounding box center [431, 217] width 93 height 19
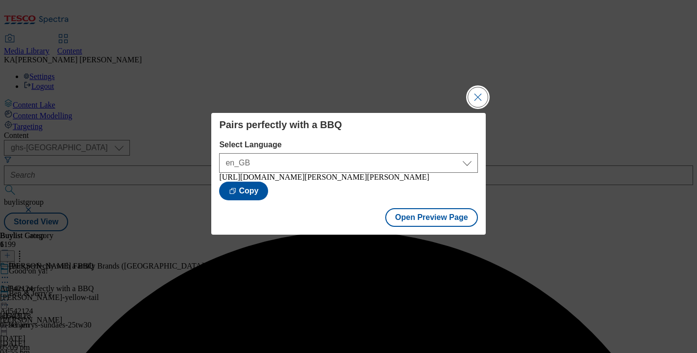
click at [475, 94] on button "Close Modal" at bounding box center [478, 97] width 20 height 20
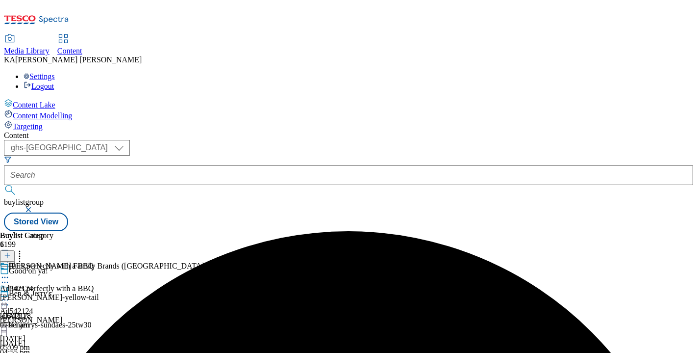
click at [10, 295] on icon at bounding box center [5, 300] width 10 height 10
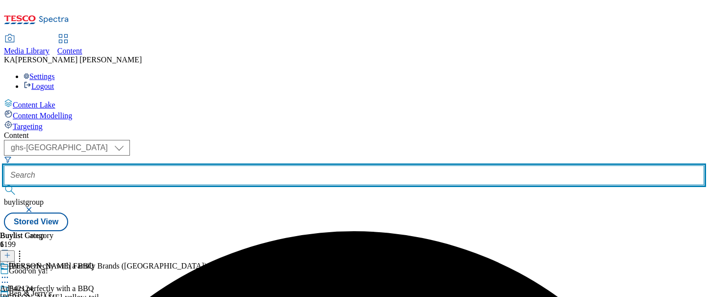
click at [234, 165] on input "text" at bounding box center [354, 175] width 700 height 20
paste input "casella-yellow-tail-wine-25tw29"
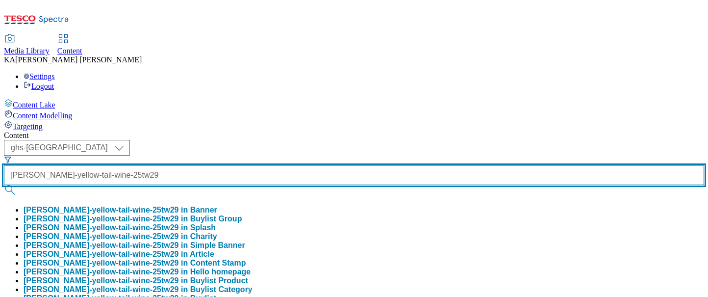
type input "casella-yellow-tail-wine-25tw29"
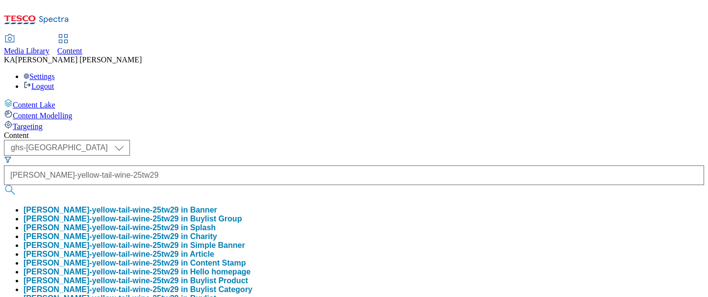
scroll to position [0, 0]
click at [242, 214] on button "casella-yellow-tail-wine-25tw29 in Buylist Group" at bounding box center [133, 218] width 218 height 9
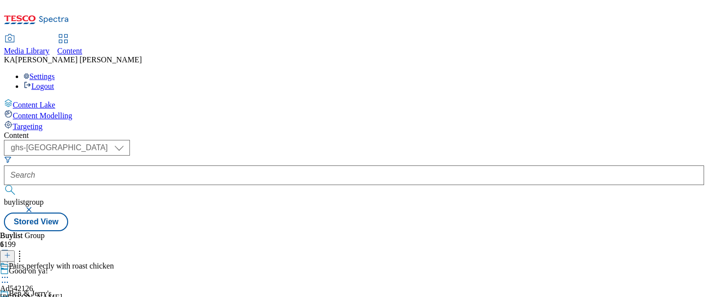
click at [10, 272] on icon at bounding box center [5, 277] width 10 height 10
click at [42, 294] on span "Edit" at bounding box center [35, 297] width 11 height 7
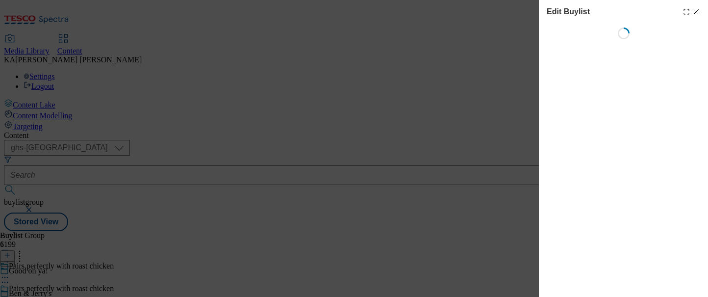
select select "tactical"
select select "supplier funded short term 1-3 weeks"
select select "dunnhumby"
select select "Banner"
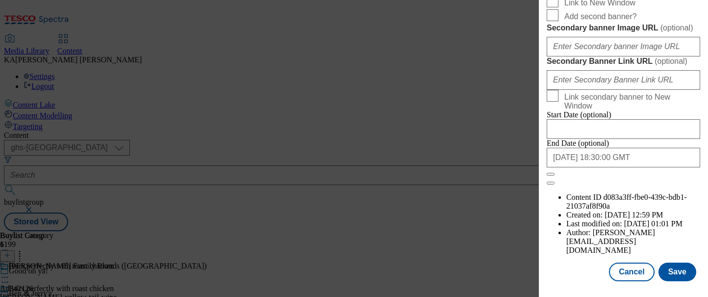
scroll to position [959, 0]
paste input "https://digitalcontent.api.tesco.com/v2/media/ghs-mktg/578f907c-da63-4c49-810e-…"
type input "https://digitalcontent.api.tesco.com/v2/media/ghs-mktg/578f907c-da63-4c49-810e-…"
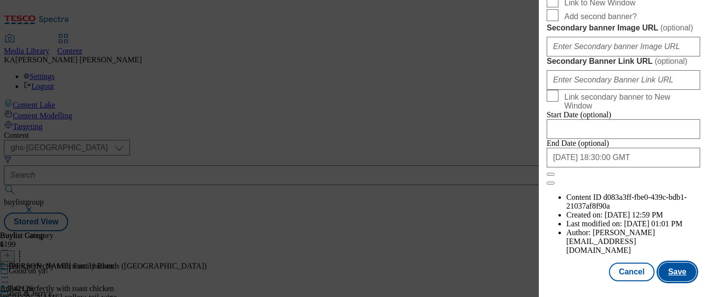
click at [671, 269] on button "Save" at bounding box center [677, 271] width 38 height 19
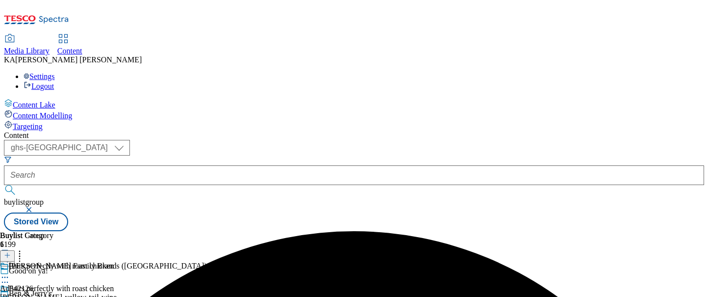
click at [10, 295] on icon at bounding box center [5, 300] width 10 height 10
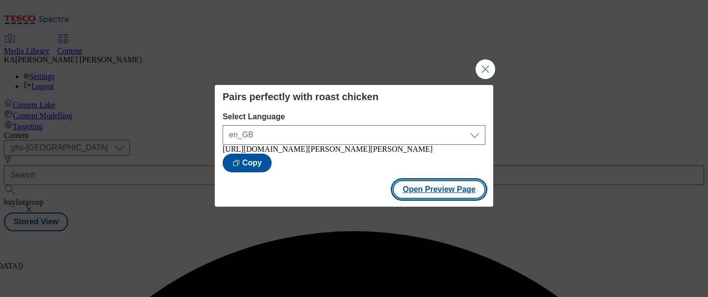
click at [409, 198] on button "Open Preview Page" at bounding box center [439, 189] width 93 height 19
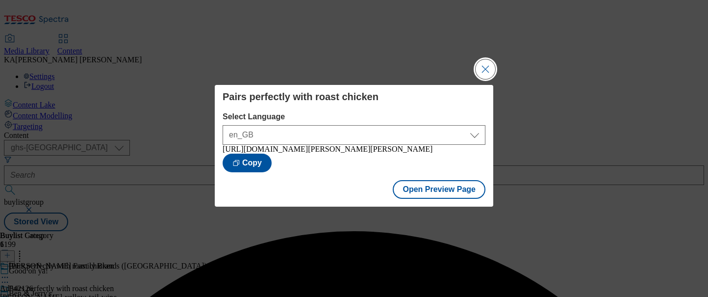
click at [485, 59] on button "Close Modal" at bounding box center [486, 69] width 20 height 20
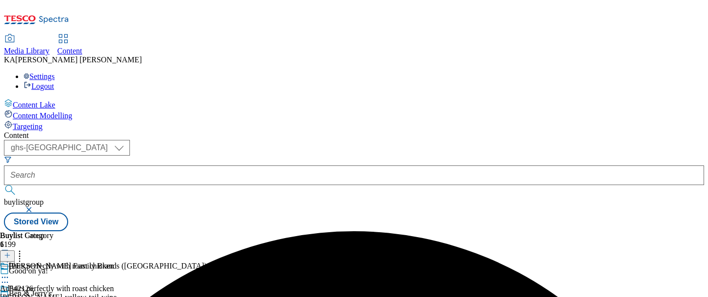
click at [10, 295] on icon at bounding box center [5, 300] width 10 height 10
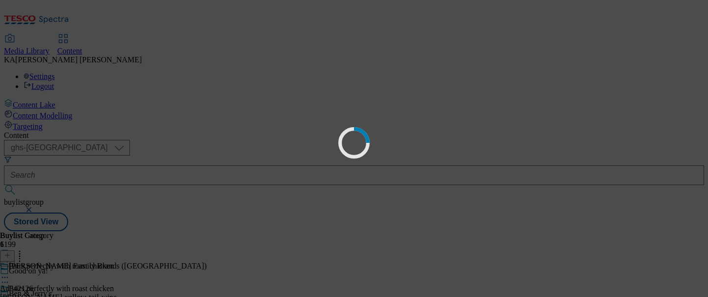
scroll to position [0, 0]
